Goal: Task Accomplishment & Management: Manage account settings

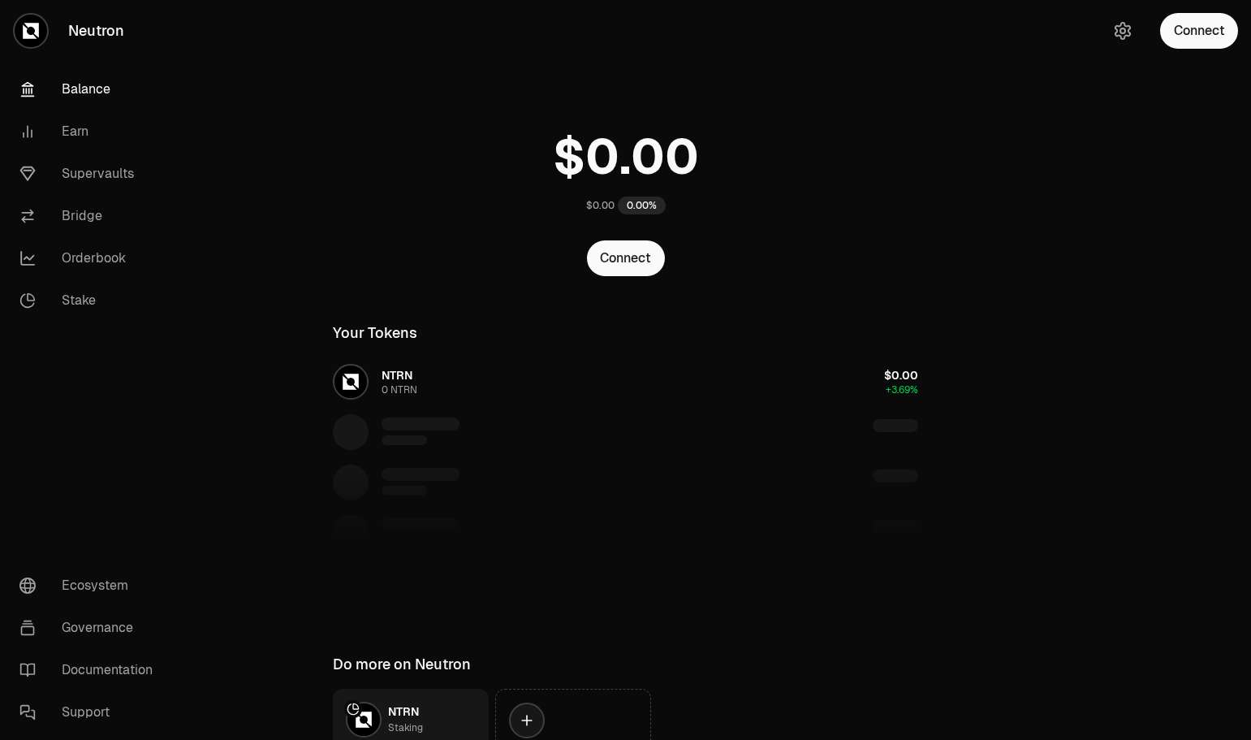
click at [638, 264] on button "Connect" at bounding box center [626, 258] width 78 height 36
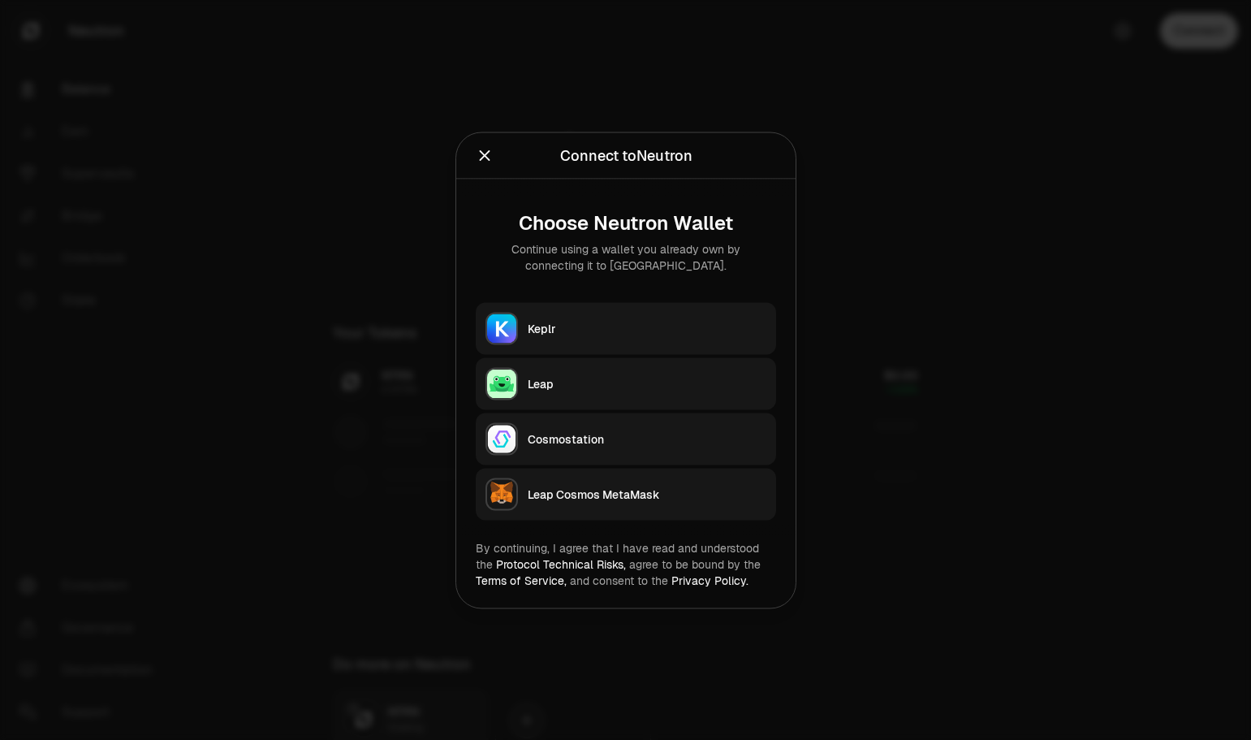
click at [613, 314] on button "Keplr" at bounding box center [626, 328] width 300 height 52
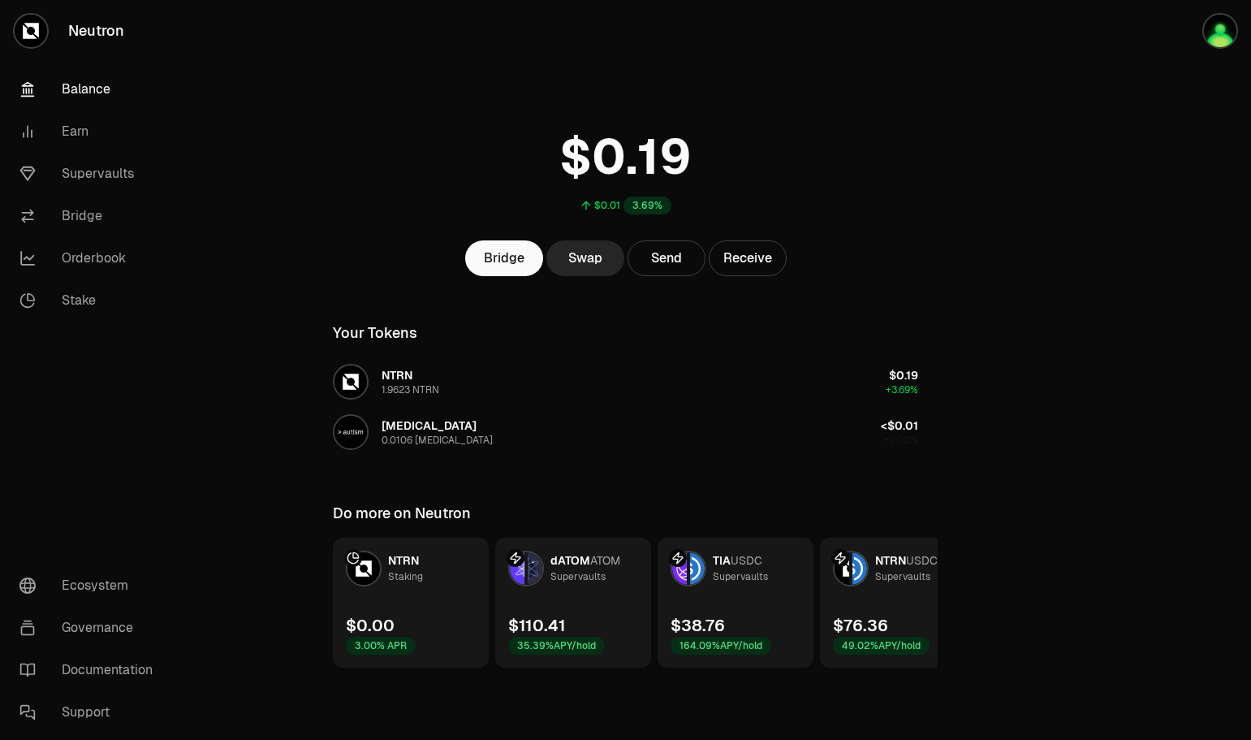
click at [79, 175] on link "Supervaults" at bounding box center [90, 174] width 169 height 42
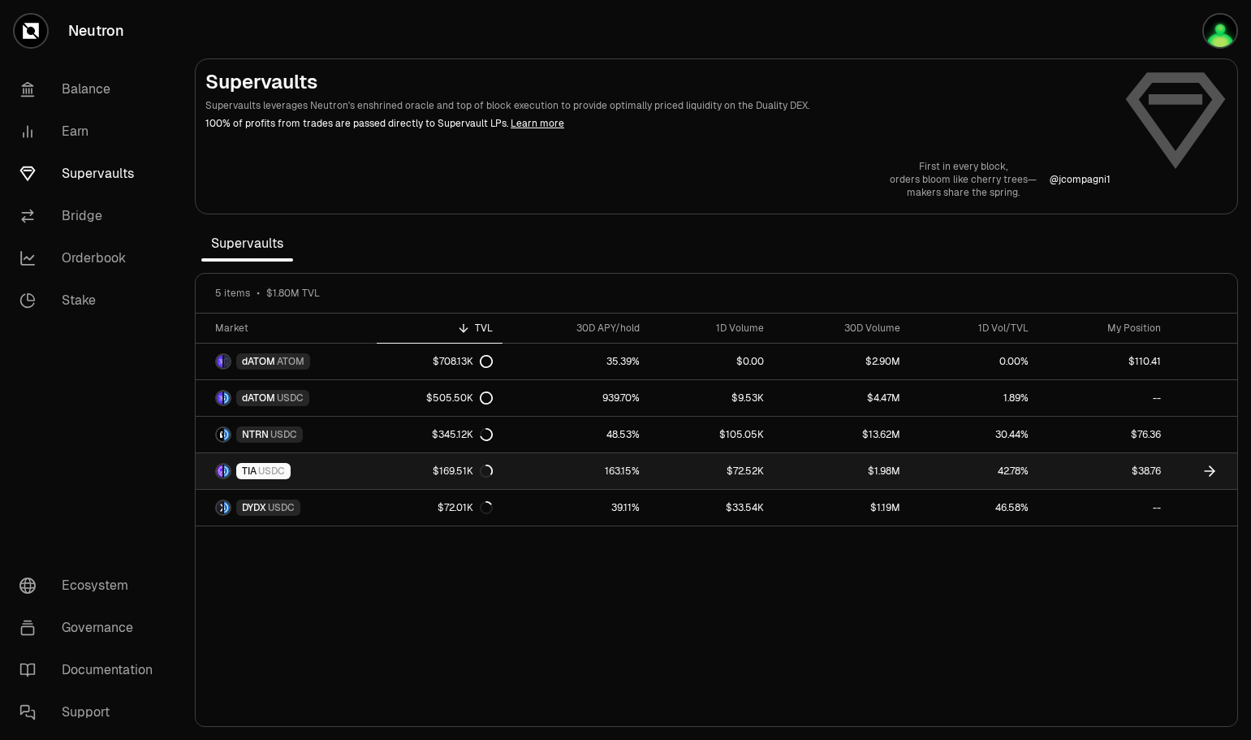
click at [531, 471] on link "163.15%" at bounding box center [576, 471] width 147 height 36
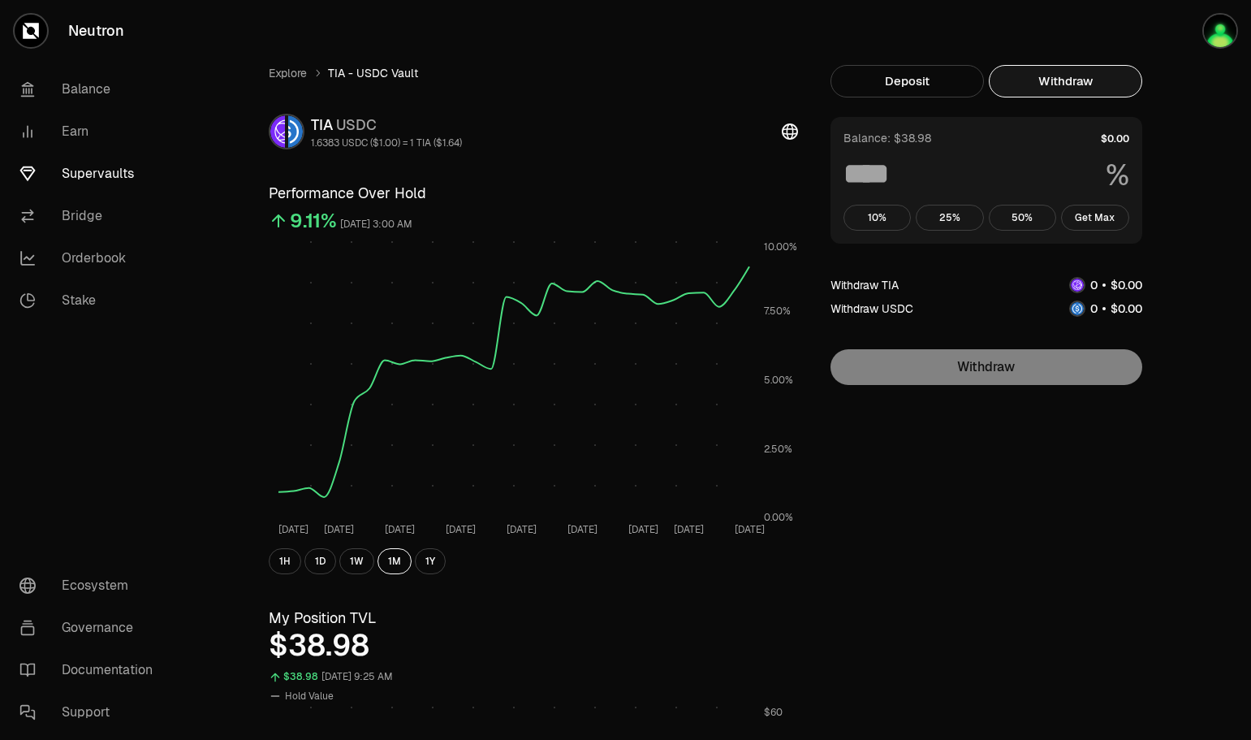
click at [1049, 86] on button "Withdraw" at bounding box center [1065, 81] width 153 height 32
click at [1100, 218] on button "Get Max" at bounding box center [1095, 218] width 68 height 26
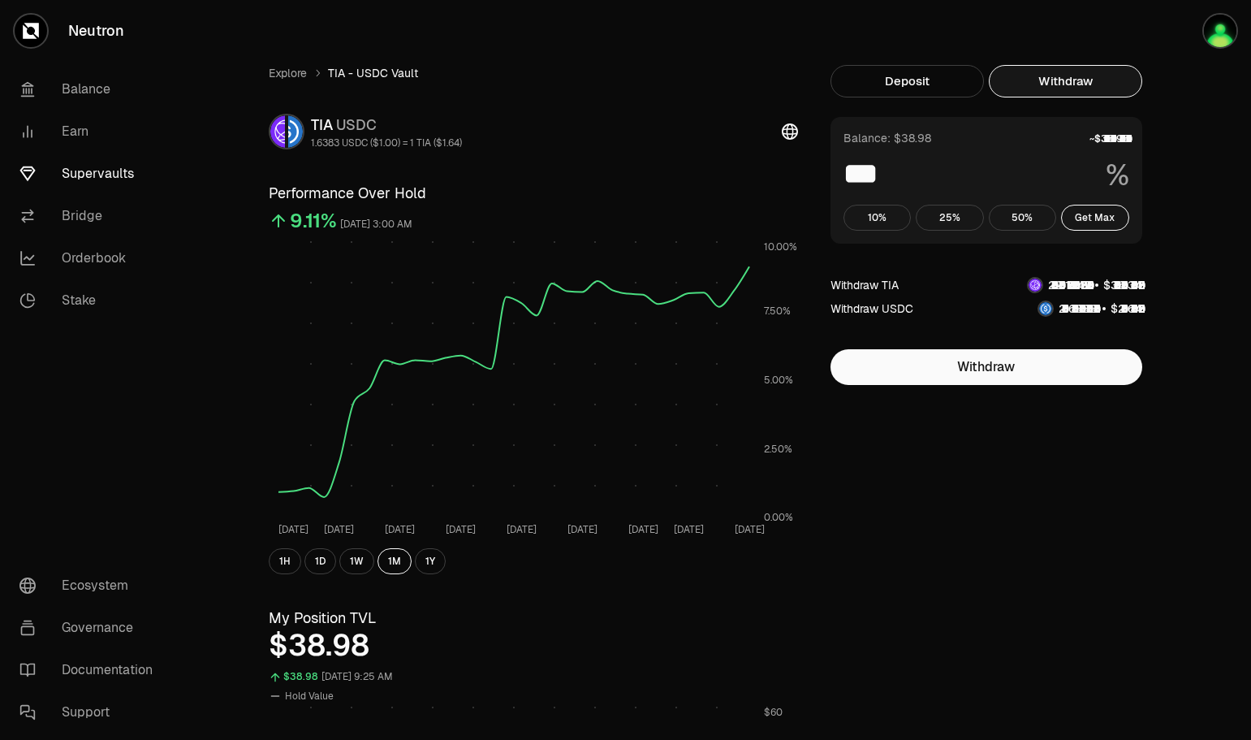
type input "***"
click at [80, 172] on link "Supervaults" at bounding box center [90, 174] width 169 height 42
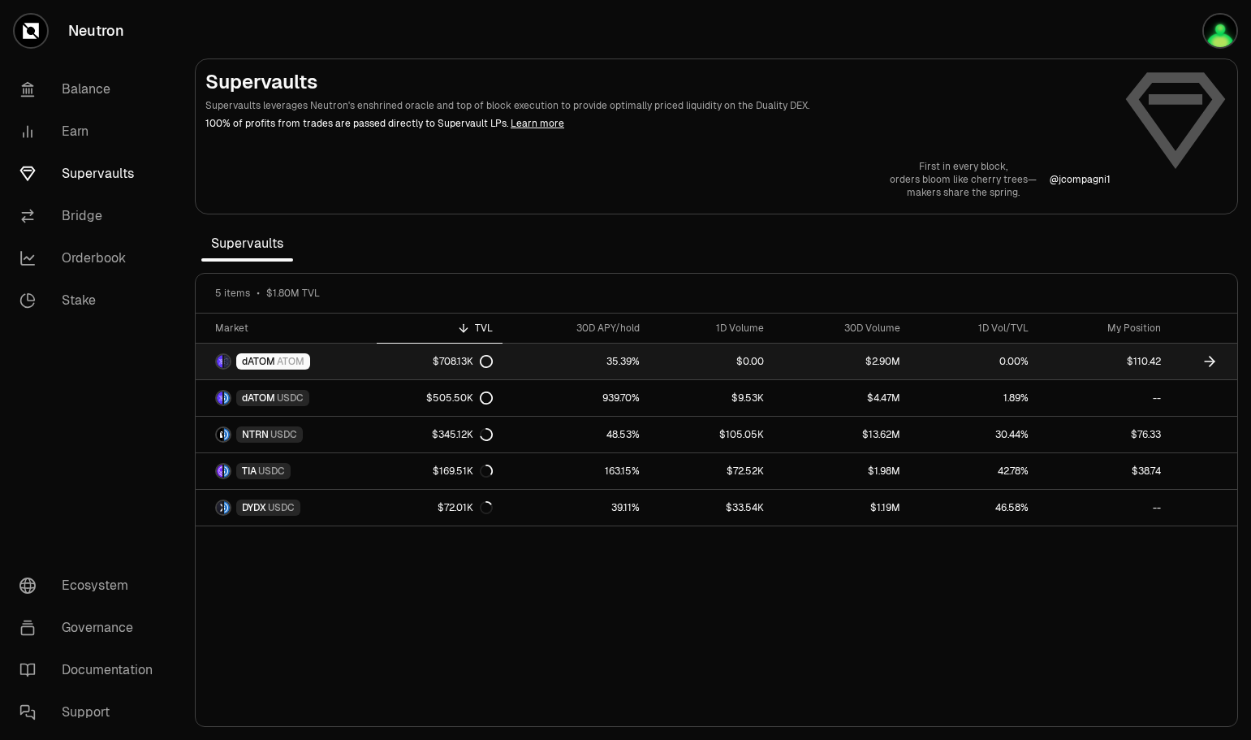
click at [331, 372] on link "dATOM ATOM" at bounding box center [286, 361] width 181 height 36
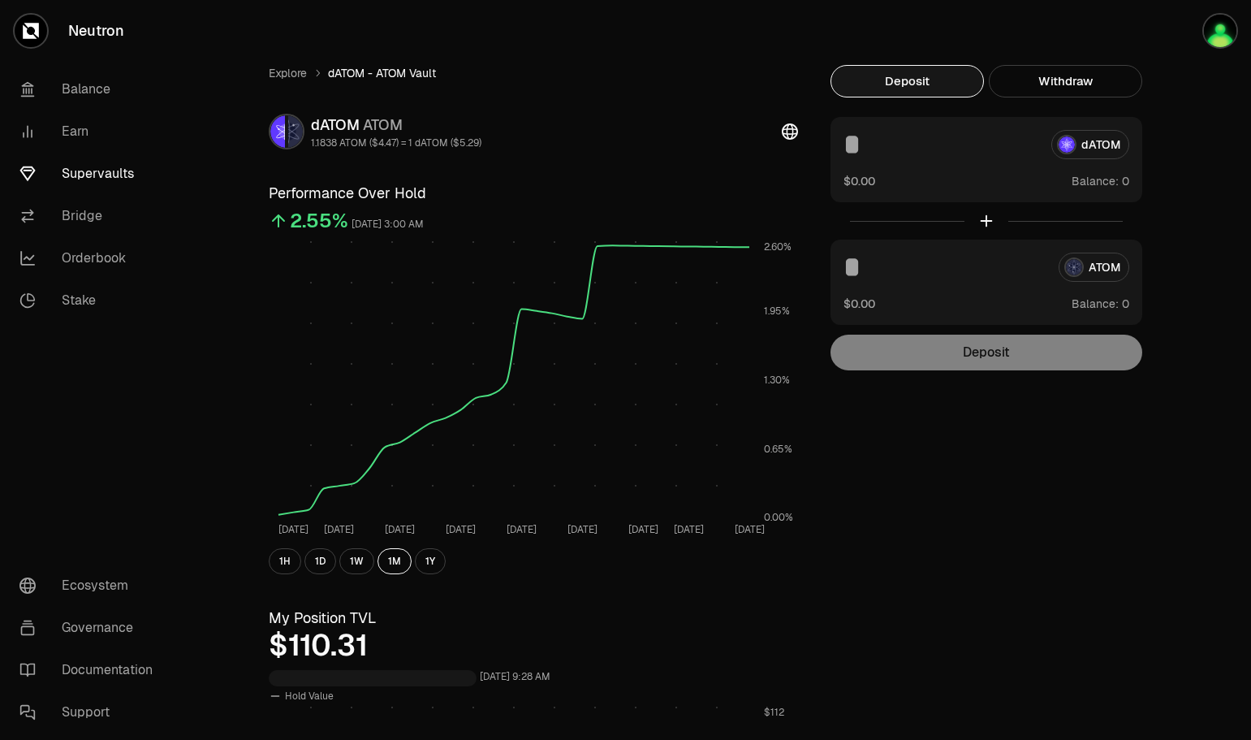
click at [1099, 81] on button "Withdraw" at bounding box center [1065, 81] width 153 height 32
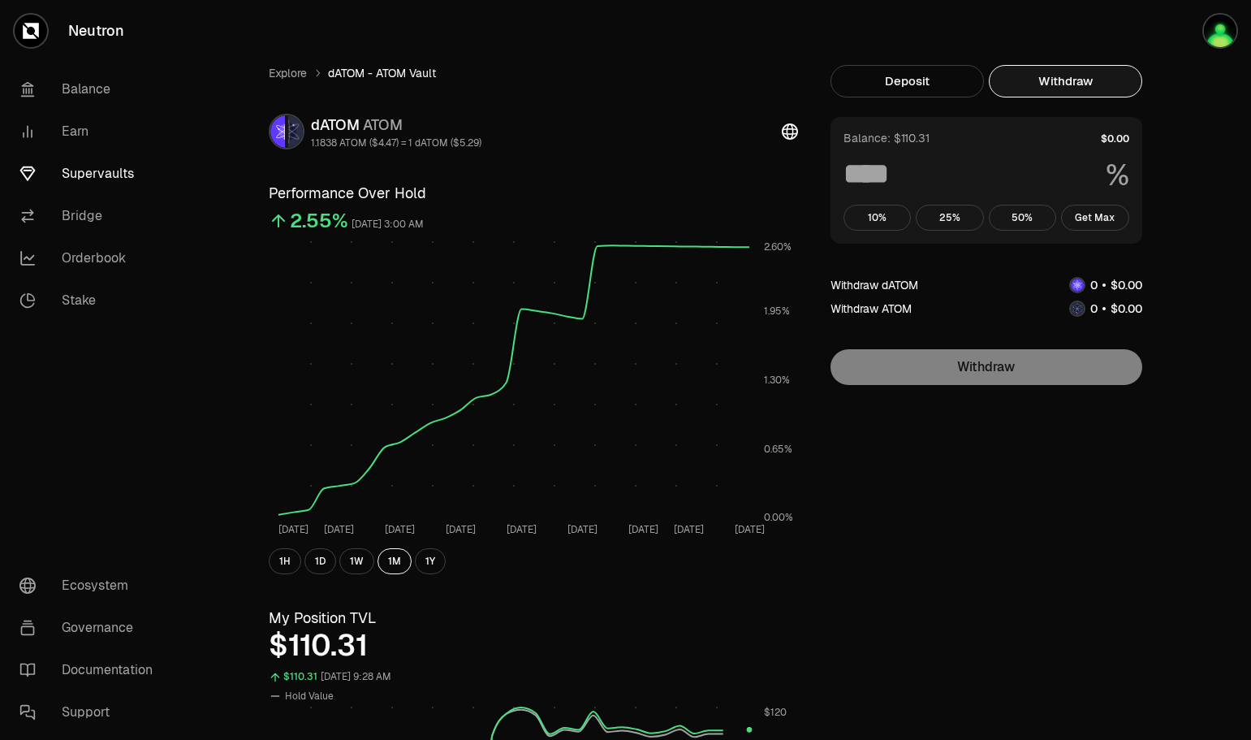
click at [1096, 211] on button "Get Max" at bounding box center [1095, 218] width 68 height 26
type input "***"
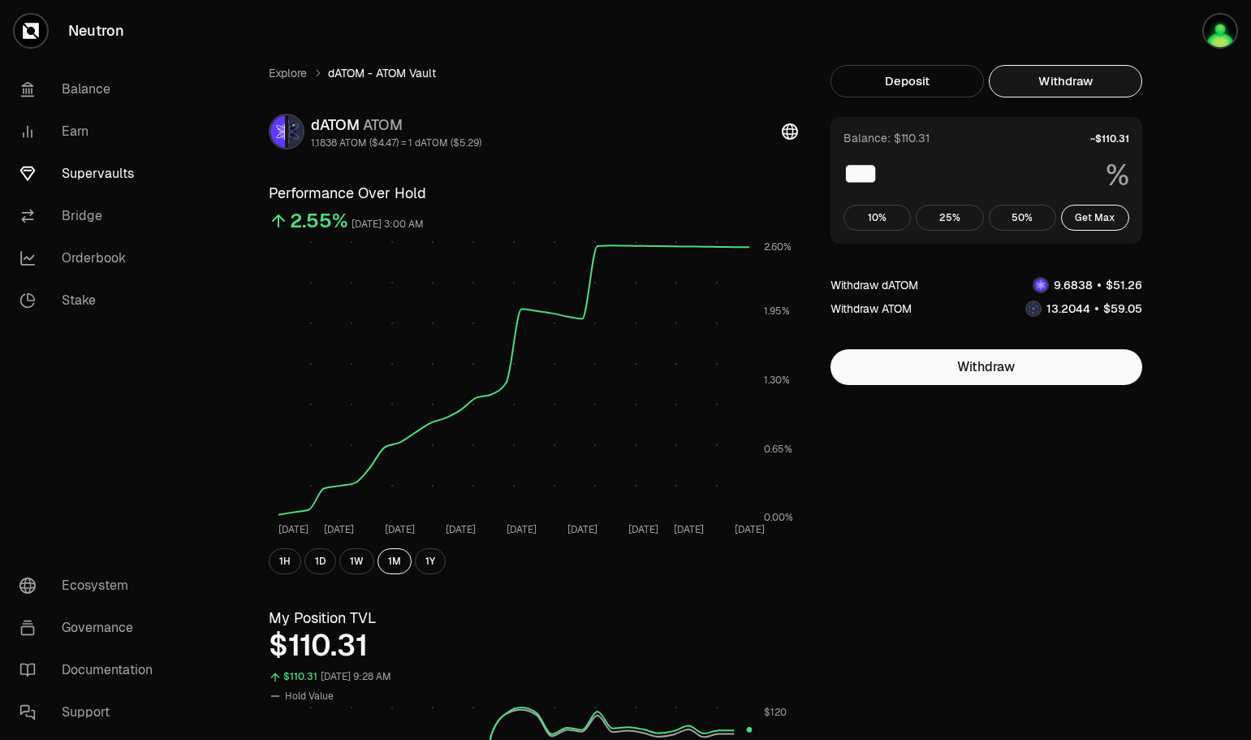
click at [280, 76] on link "Explore" at bounding box center [288, 73] width 38 height 16
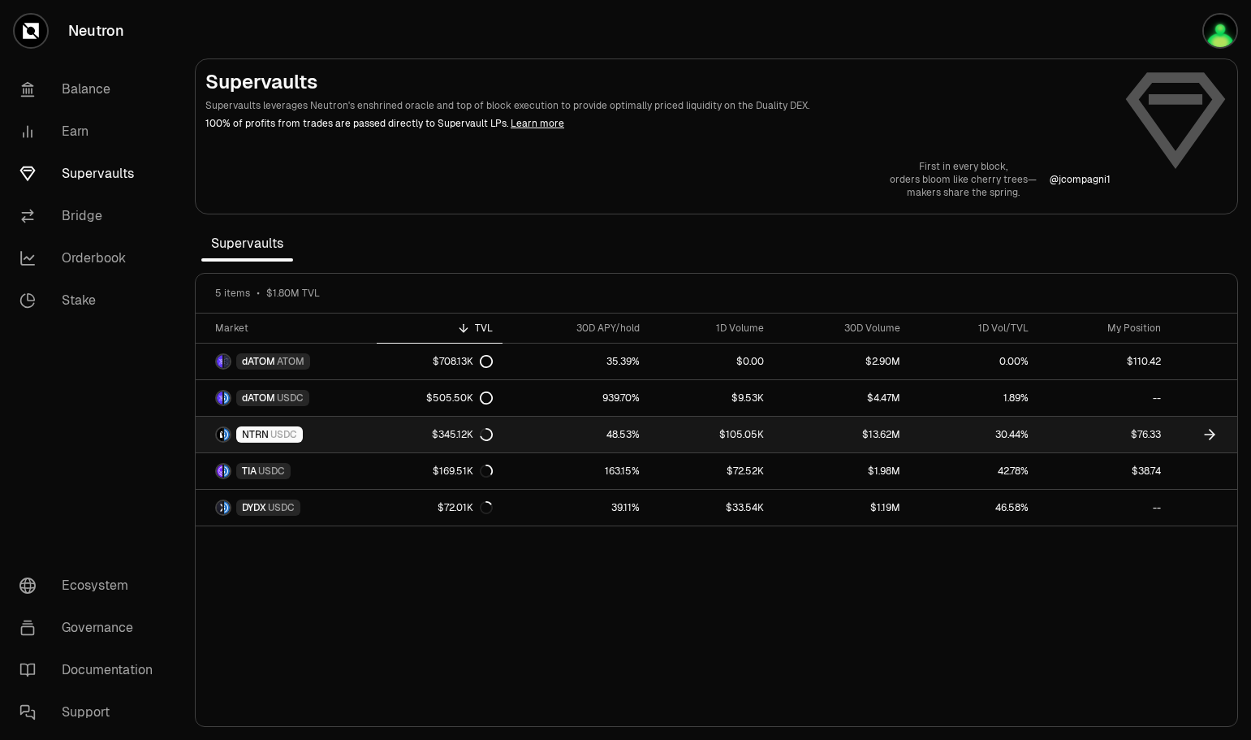
click at [437, 433] on div "$345.12K" at bounding box center [462, 434] width 61 height 13
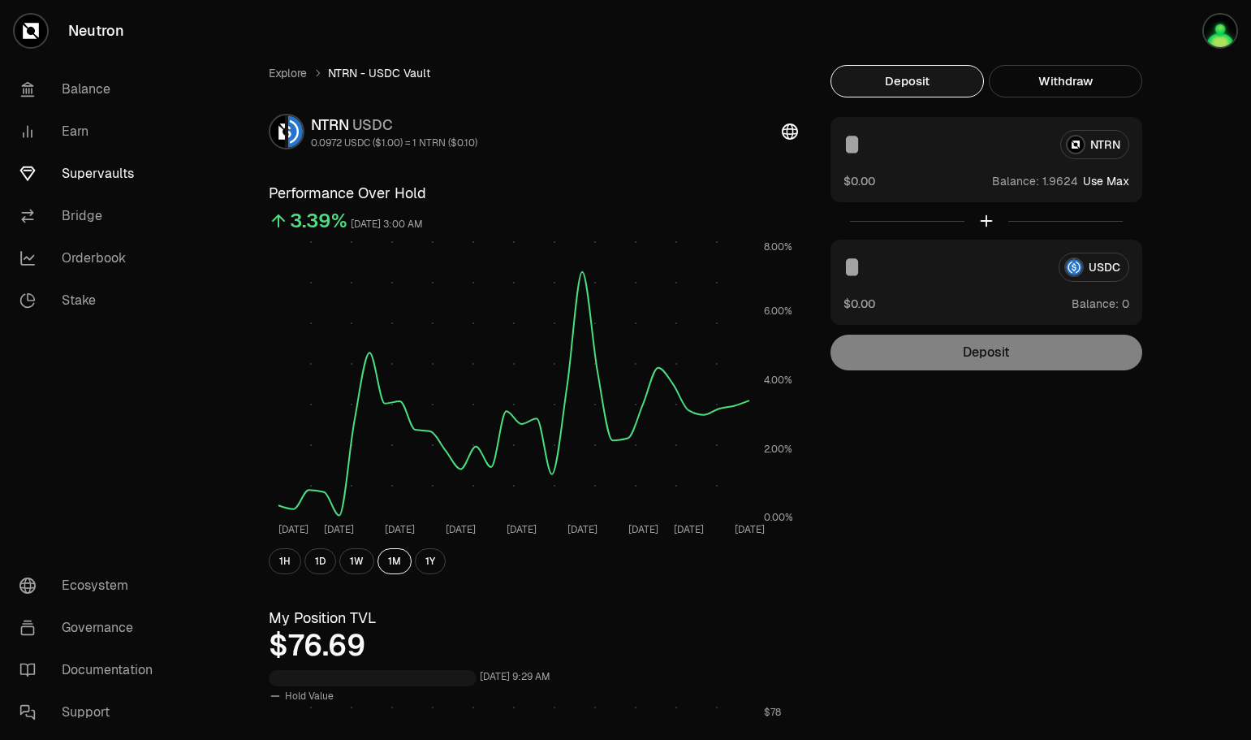
click at [1086, 78] on button "Withdraw" at bounding box center [1065, 81] width 153 height 32
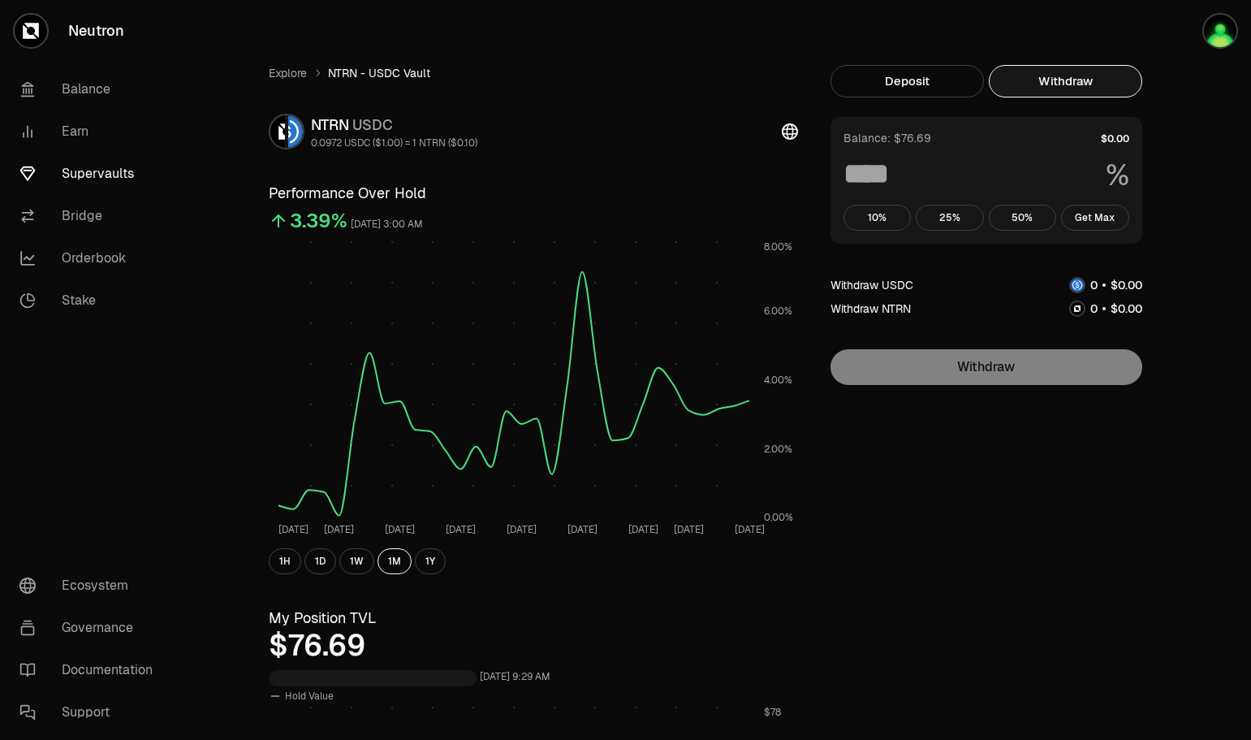
click at [1095, 214] on button "Get Max" at bounding box center [1095, 218] width 68 height 26
type input "***"
